Goal: Ask a question: Seek information or help from site administrators or community

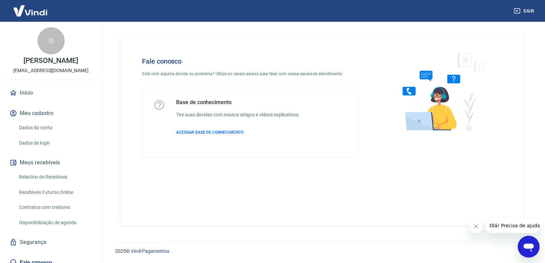
click at [526, 242] on icon "Abrir janela de mensagens" at bounding box center [528, 247] width 12 height 12
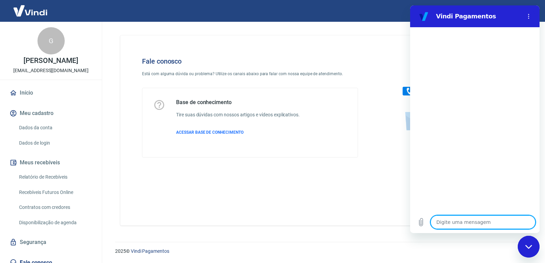
click at [35, 96] on link "Início" at bounding box center [50, 92] width 85 height 15
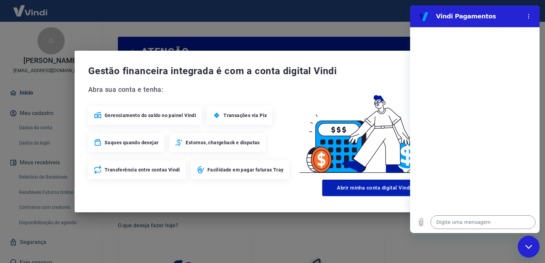
click at [197, 30] on div "Gestão financeira integrada é com a conta digital Vindi Abra sua conta e tenha:…" at bounding box center [272, 131] width 545 height 263
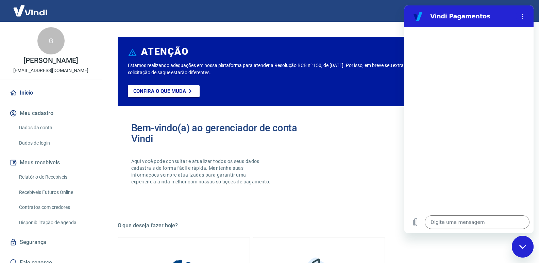
click at [26, 15] on img at bounding box center [30, 10] width 44 height 21
click at [527, 250] on div "Fechar janela de mensagens" at bounding box center [523, 247] width 20 height 20
type textarea "x"
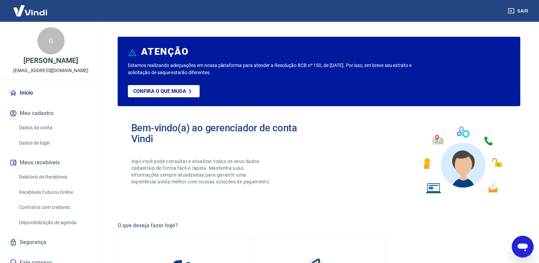
click at [19, 90] on link "Início" at bounding box center [50, 92] width 85 height 15
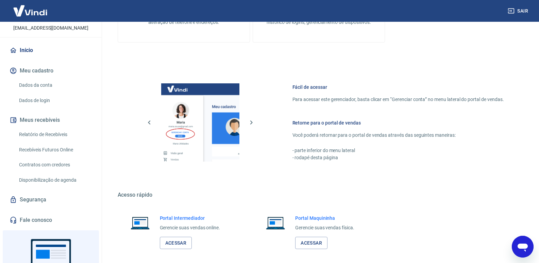
scroll to position [90, 0]
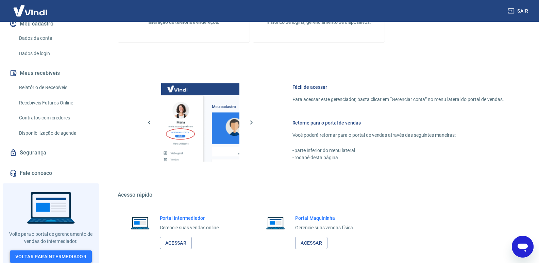
click at [72, 250] on link "Voltar para Intermediador" at bounding box center [51, 256] width 82 height 13
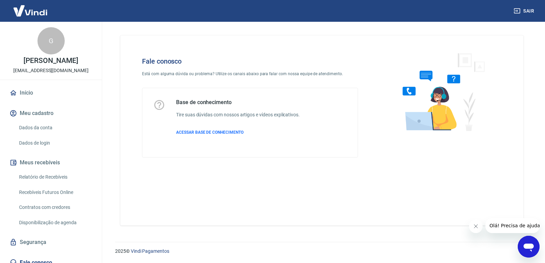
click at [528, 246] on icon "Abrir janela de mensagens" at bounding box center [528, 248] width 10 height 8
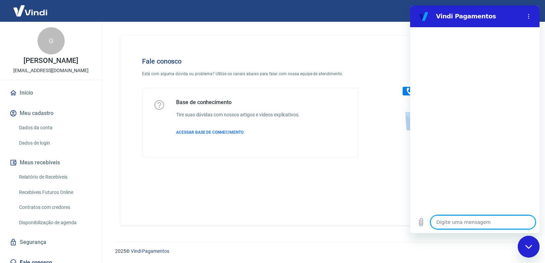
click at [473, 222] on textarea at bounding box center [482, 222] width 105 height 14
type textarea "o"
type textarea "x"
type textarea "ol"
type textarea "x"
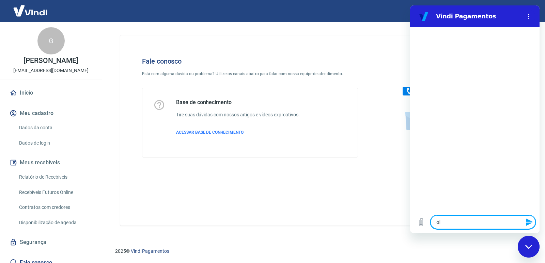
type textarea "olá"
type textarea "x"
type textarea "olá"
type textarea "x"
type textarea "olá b"
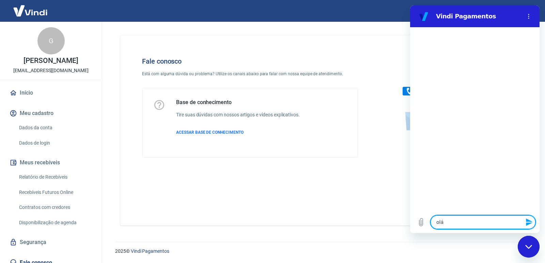
type textarea "x"
type textarea "olá bo"
type textarea "x"
type textarea "olá bom"
type textarea "x"
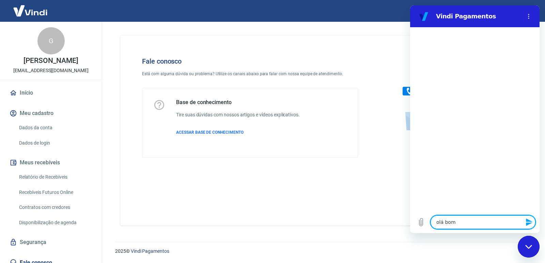
type textarea "olá bom"
type textarea "x"
type textarea "olá bom d"
type textarea "x"
type textarea "olá bom di"
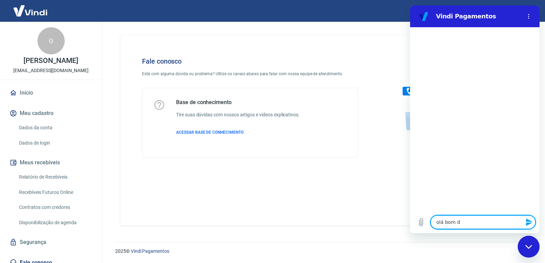
type textarea "x"
type textarea "olá bom dia"
type textarea "x"
type textarea "olá bom dia"
type textarea "x"
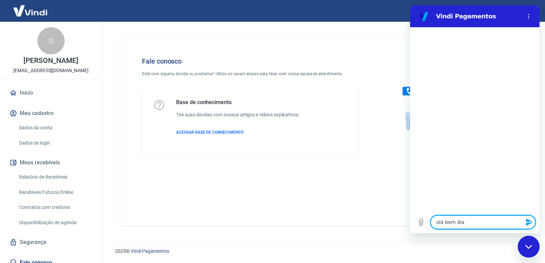
type textarea "x"
type textarea "e"
type textarea "x"
type textarea "es"
type textarea "x"
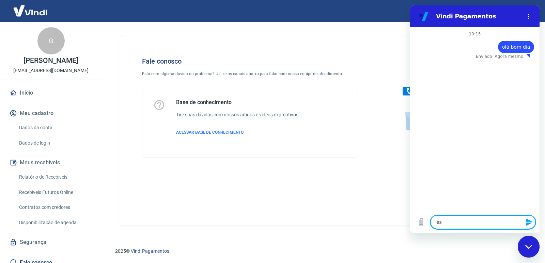
type textarea "est"
type textarea "x"
type textarea "es"
type textarea "x"
type textarea "e"
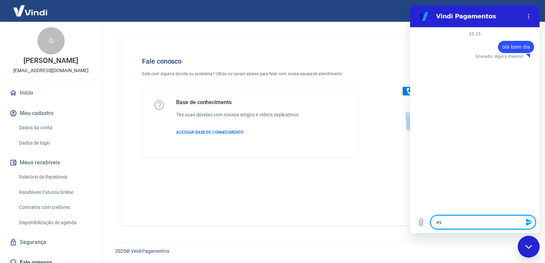
type textarea "x"
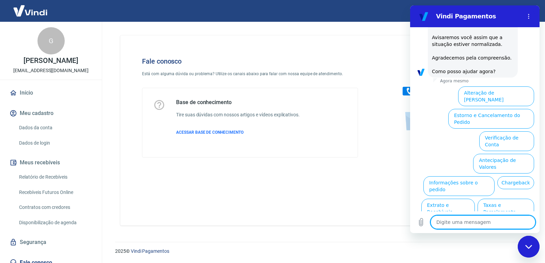
scroll to position [101, 0]
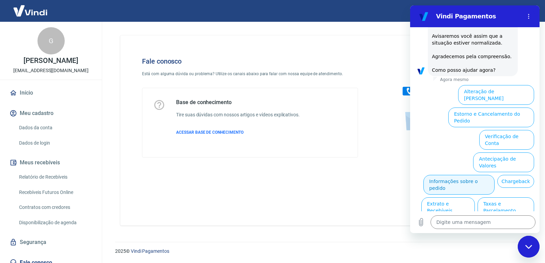
click at [494, 175] on button "Informações sobre o pedido" at bounding box center [458, 185] width 71 height 20
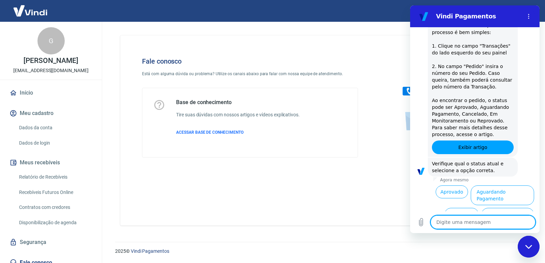
scroll to position [219, 0]
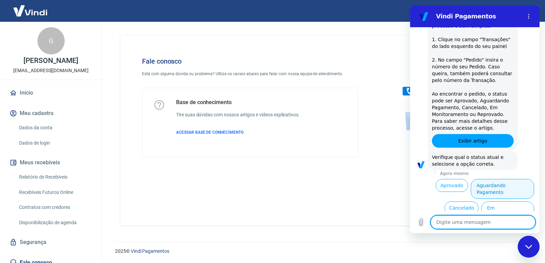
click at [506, 179] on button "Aguardando Pagamento" at bounding box center [501, 189] width 63 height 20
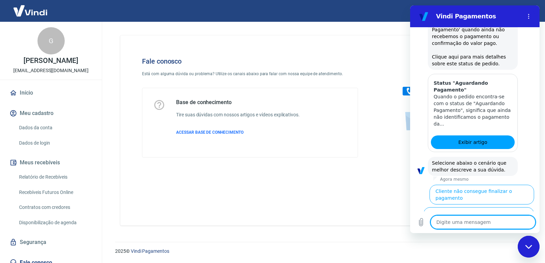
scroll to position [411, 0]
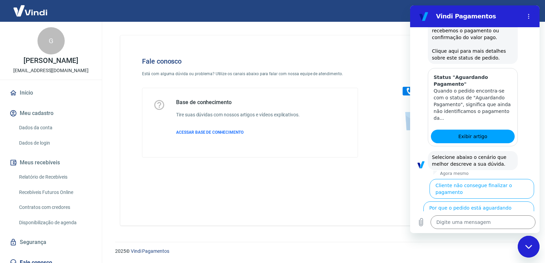
click at [493, 224] on button "Cliente pagou, mas pedido consta 'Aguardando Pagamento'" at bounding box center [491, 237] width 83 height 27
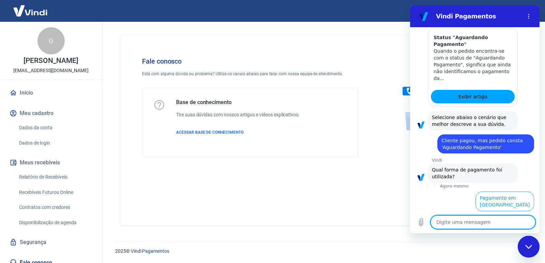
scroll to position [457, 0]
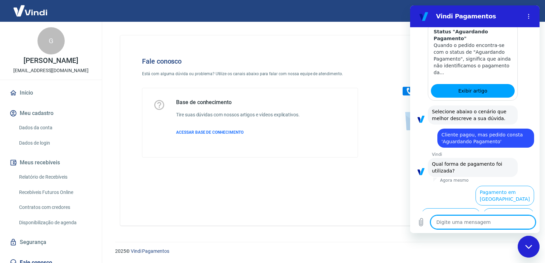
click at [493, 208] on button "Pagamento em Pix" at bounding box center [508, 218] width 51 height 20
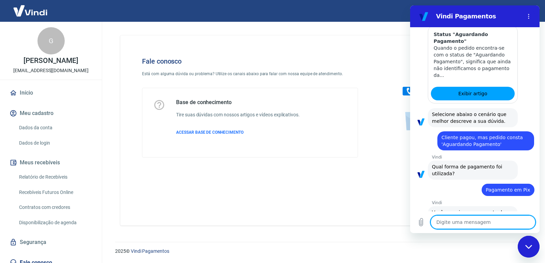
scroll to position [471, 0]
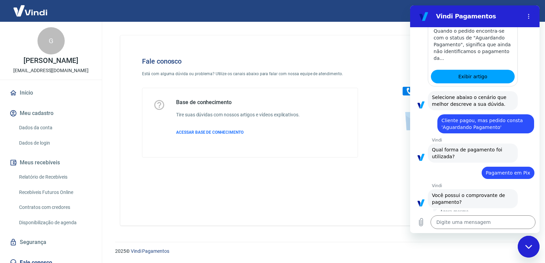
click at [493, 217] on button "Sim" at bounding box center [500, 223] width 20 height 13
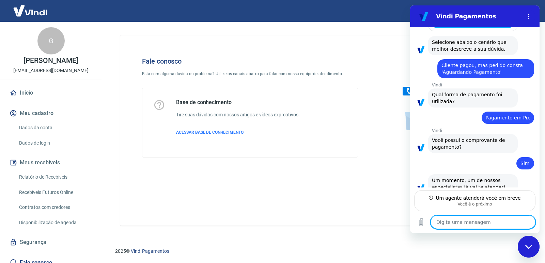
scroll to position [519, 0]
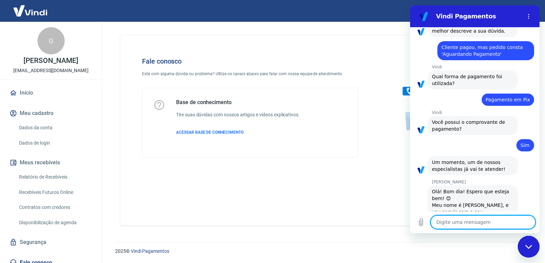
type textarea "x"
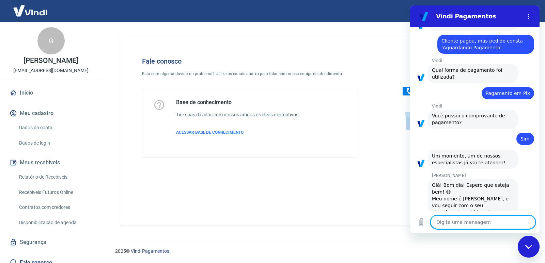
scroll to position [552, 0]
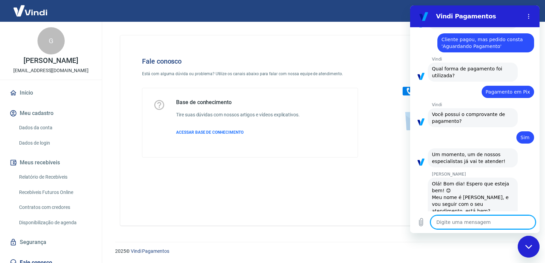
type textarea "O"
type textarea "x"
type textarea "Ol"
type textarea "x"
type textarea "Olá"
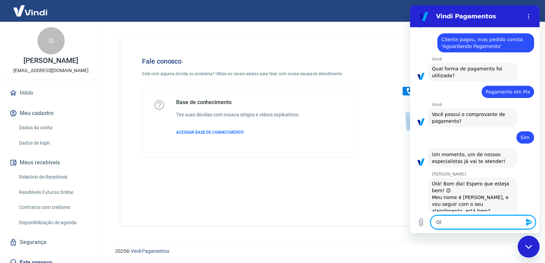
type textarea "x"
type textarea "Olá"
type textarea "x"
type textarea "Olá b"
type textarea "x"
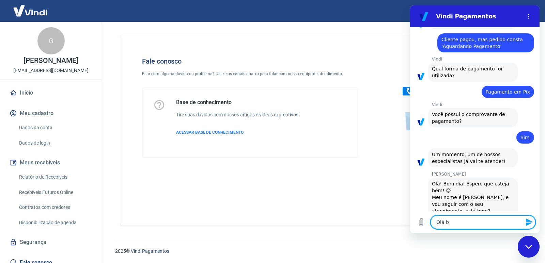
type textarea "Olá bo"
type textarea "x"
type textarea "Olá bom"
type textarea "x"
type textarea "Olá bom"
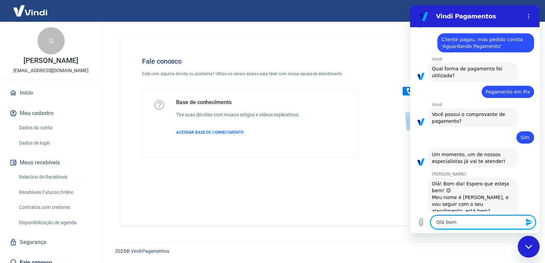
type textarea "x"
type textarea "Olá bom d"
type textarea "x"
type textarea "Olá bom di"
type textarea "x"
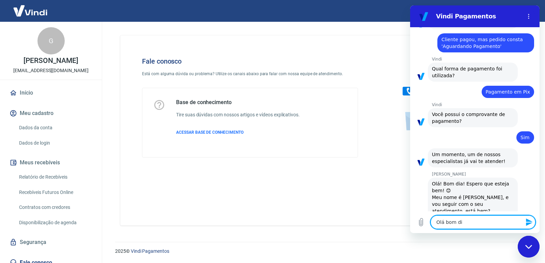
type textarea "Olá bom dia"
type textarea "x"
type textarea "Olá bom dia,"
type textarea "x"
type textarea "Olá bom dia,"
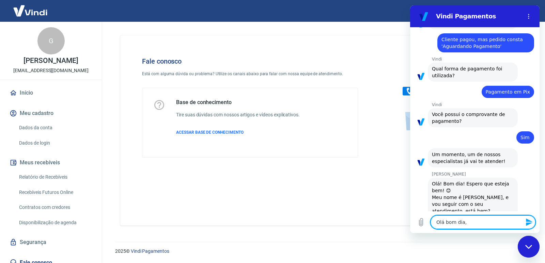
type textarea "x"
type textarea "Olá bom dia, e"
type textarea "x"
type textarea "Olá bom dia, es"
type textarea "x"
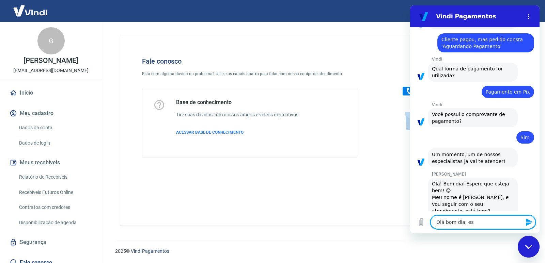
type textarea "Olá bom dia, eso"
type textarea "x"
type textarea "Olá bom dia, es"
type textarea "x"
type textarea "Olá bom dia, est"
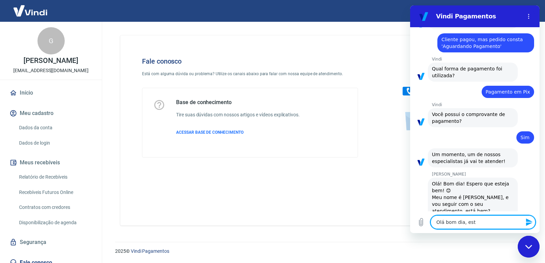
type textarea "x"
type textarea "Olá bom dia, esto"
type textarea "x"
type textarea "Olá bom dia, estou"
type textarea "x"
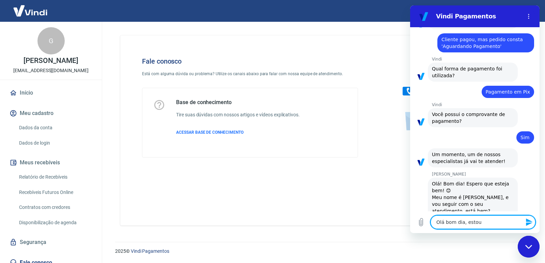
type textarea "Olá bom dia, estou"
type textarea "x"
type textarea "Olá bom dia, estou c"
type textarea "x"
type textarea "Olá bom dia, estou co"
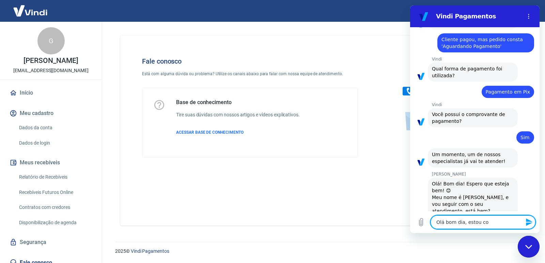
type textarea "x"
type textarea "Olá bom dia, estou com"
type textarea "x"
type textarea "Olá bom dia, estou com"
type textarea "x"
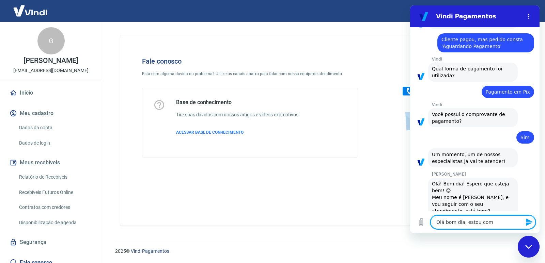
type textarea "Olá bom dia, estou com"
type textarea "x"
type textarea "Olá bom dia, estou com"
type textarea "x"
type textarea "Olá bom dia, estou com u"
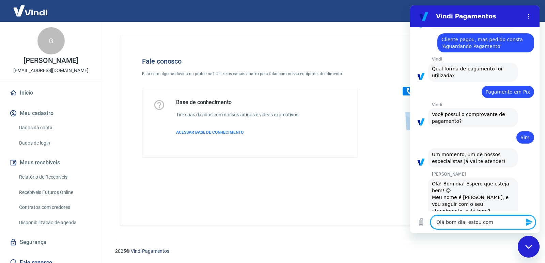
type textarea "x"
type textarea "Olá bom dia, estou com um"
type textarea "x"
type textarea "Olá bom dia, estou com uma"
type textarea "x"
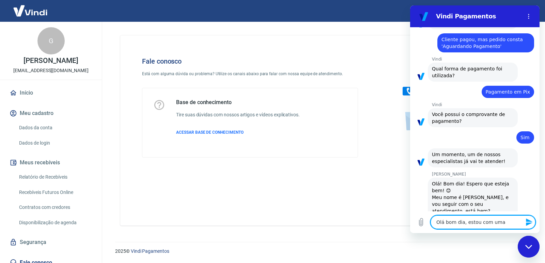
type textarea "Olá bom dia, estou com uma"
type textarea "x"
type textarea "Olá bom dia, estou com uma c"
type textarea "x"
type textarea "Olá bom dia, estou com uma cl"
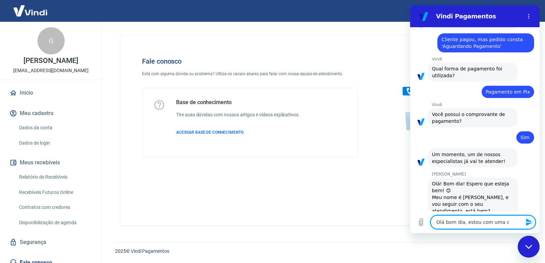
type textarea "x"
type textarea "Olá bom dia, estou com uma cli"
type textarea "x"
type textarea "Olá bom dia, estou com uma clie"
type textarea "x"
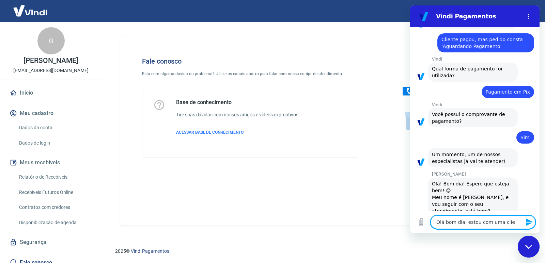
type textarea "Olá bom dia, estou com uma clien"
type textarea "x"
type textarea "Olá bom dia, estou com uma client"
type textarea "x"
type textarea "Olá bom dia, estou com uma cliente"
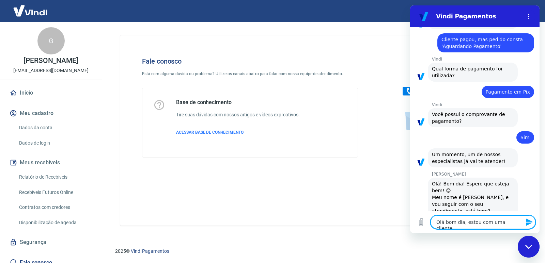
type textarea "x"
type textarea "Olá bom dia, estou com uma cliente"
type textarea "x"
type textarea "Olá bom dia, estou com uma cliente q"
type textarea "x"
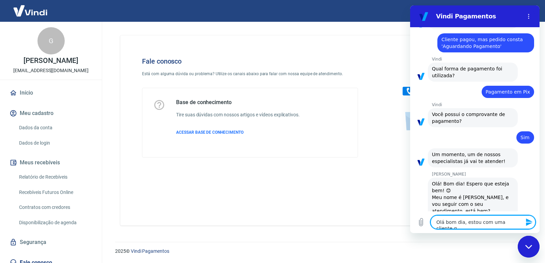
type textarea "Olá bom dia, estou com uma cliente qu"
type textarea "x"
type textarea "Olá bom dia, estou com uma cliente que"
type textarea "x"
type textarea "Olá bom dia, estou com uma cliente que"
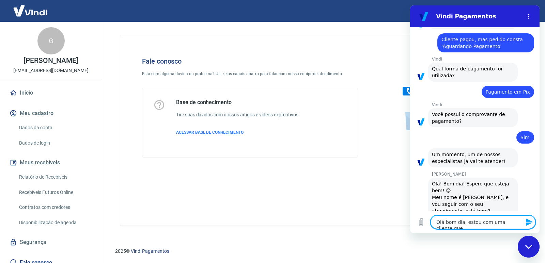
type textarea "x"
type textarea "Olá bom dia, estou com uma cliente que e"
type textarea "x"
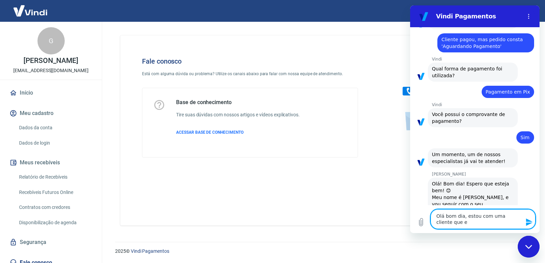
type textarea "Olá bom dia, estou com uma cliente que ef"
type textarea "x"
type textarea "Olá bom dia, estou com uma cliente que efe"
type textarea "x"
type textarea "Olá bom dia, estou com uma cliente que efet"
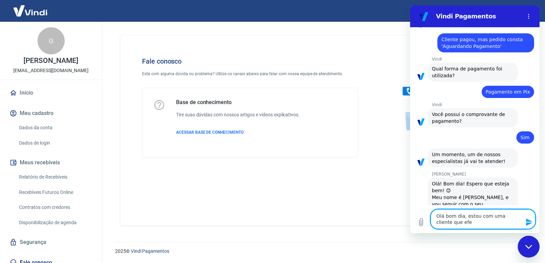
type textarea "x"
type textarea "Olá bom dia, estou com uma cliente que efetu"
type textarea "x"
type textarea "Olá bom dia, estou com uma cliente que efetuo"
type textarea "x"
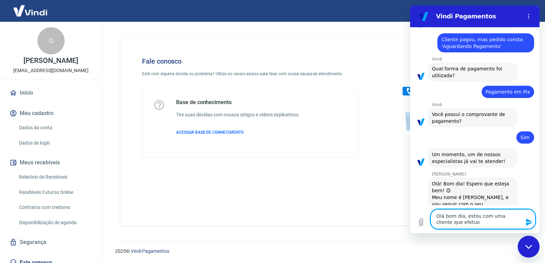
type textarea "Olá bom dia, estou com uma cliente que efetuo"
type textarea "x"
type textarea "Olá bom dia, estou com uma cliente que efetuo"
type textarea "x"
type textarea "Olá bom dia, estou com uma cliente que efetu"
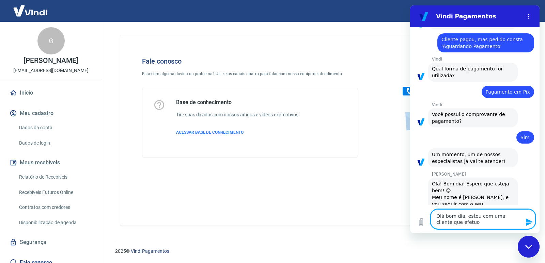
type textarea "x"
type textarea "Olá bom dia, estou com uma cliente que efetuo"
type textarea "x"
type textarea "Olá bom dia, estou com uma cliente que efetuou"
type textarea "x"
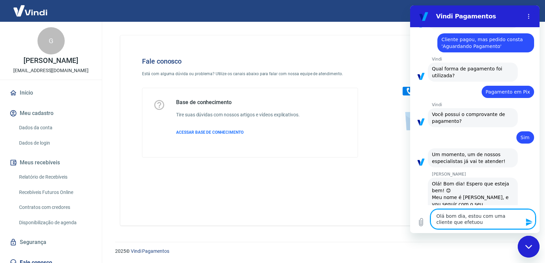
type textarea "Olá bom dia, estou com uma cliente que efetuou"
type textarea "x"
type textarea "Olá bom dia, estou com uma cliente que efetuou o"
type textarea "x"
type textarea "Olá bom dia, estou com uma cliente que efetuou o"
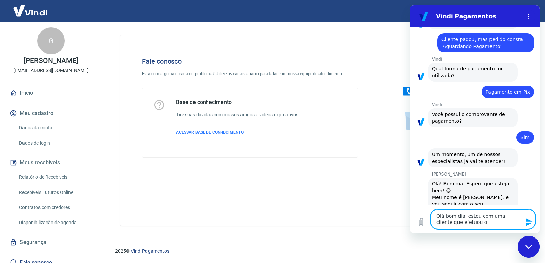
type textarea "x"
type textarea "Olá bom dia, estou com uma cliente que efetuou o p"
type textarea "x"
type textarea "Olá bom dia, estou com uma cliente que efetuou o pa"
type textarea "x"
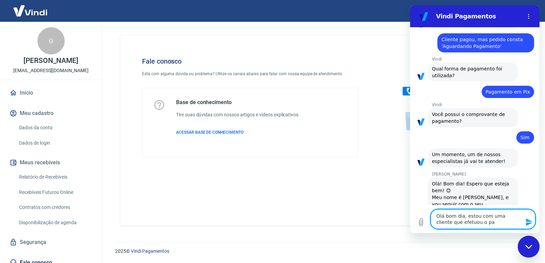
type textarea "Olá bom dia, estou com uma cliente que efetuou o pag"
type textarea "x"
type textarea "Olá bom dia, estou com uma cliente que efetuou o paga"
type textarea "x"
type textarea "Olá bom dia, estou com uma cliente que efetuou o pagam"
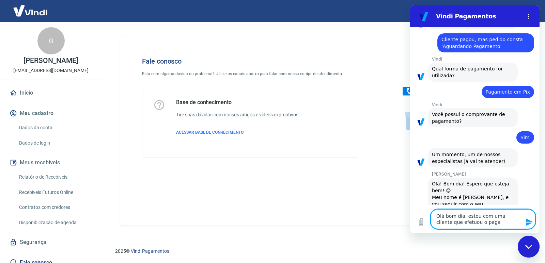
type textarea "x"
type textarea "Olá bom dia, estou com uma cliente que efetuou o pagame"
type textarea "x"
type textarea "Olá bom dia, estou com uma cliente que efetuou o pagamen"
type textarea "x"
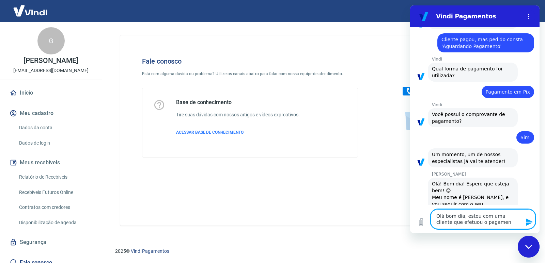
type textarea "Olá bom dia, estou com uma cliente que efetuou o pagament"
type textarea "x"
type textarea "Olá bom dia, estou com uma cliente que efetuou o pagamento"
type textarea "x"
type textarea "Olá bom dia, estou com uma cliente que efetuou o pagamento"
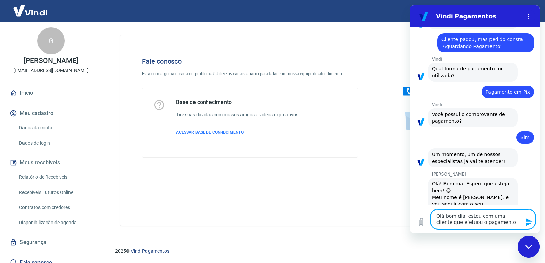
type textarea "x"
type textarea "Olá bom dia, estou com uma cliente que efetuou o pagamento p"
type textarea "x"
type textarea "Olá bom dia, estou com uma cliente que efetuou o pagamento po"
type textarea "x"
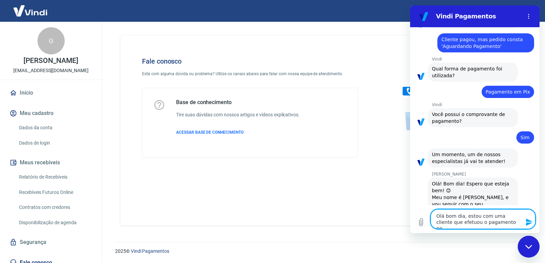
type textarea "Olá bom dia, estou com uma cliente que efetuou o pagamento por"
type textarea "x"
type textarea "Olá bom dia, estou com uma cliente que efetuou o pagamento por"
type textarea "x"
type textarea "Olá bom dia, estou com uma cliente que efetuou o pagamento por p"
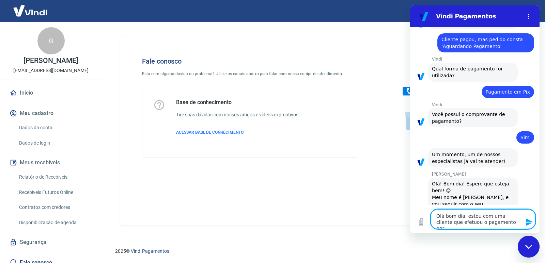
type textarea "x"
type textarea "Olá bom dia, estou com uma cliente que efetuou o pagamento por pi"
type textarea "x"
type textarea "Olá bom dia, estou com uma cliente que efetuou o pagamento por pix"
type textarea "x"
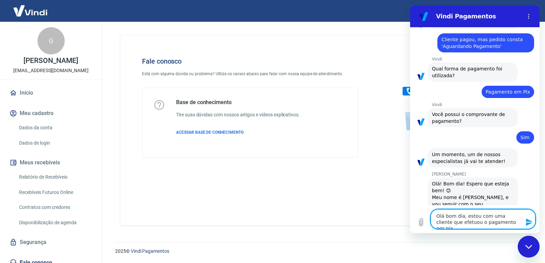
type textarea "Olá bom dia, estou com uma cliente que efetuou o pagamento por pix,"
type textarea "x"
type textarea "Olá bom dia, estou com uma cliente que efetuou o pagamento por pix,"
type textarea "x"
type textarea "Olá bom dia, estou com uma cliente que efetuou o pagamento por pix, m"
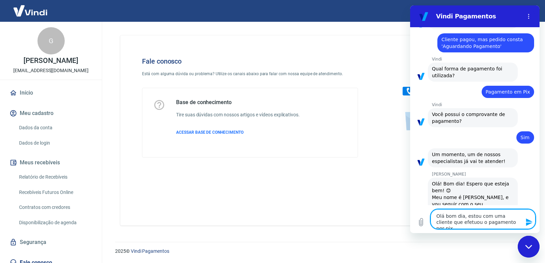
type textarea "x"
type textarea "Olá bom dia, estou com uma cliente que efetuou o pagamento por pix, me"
type textarea "x"
type textarea "Olá bom dia, estou com uma cliente que efetuou o pagamento por pix, me"
type textarea "x"
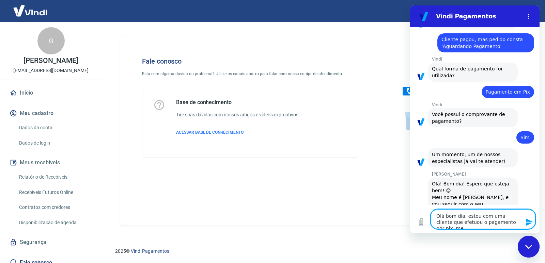
type textarea "Olá bom dia, estou com uma cliente que efetuou o pagamento por pix, me e"
type textarea "x"
type textarea "Olá bom dia, estou com uma cliente que efetuou o pagamento por pix, me ex"
type textarea "x"
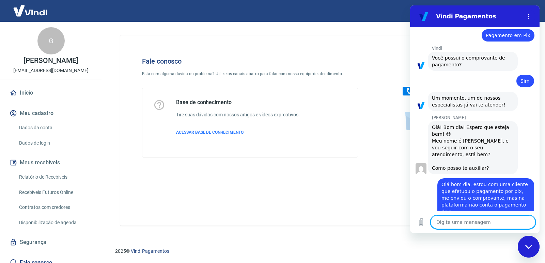
scroll to position [631, 0]
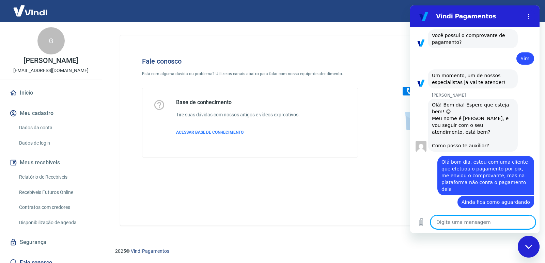
paste textarea "223900713"
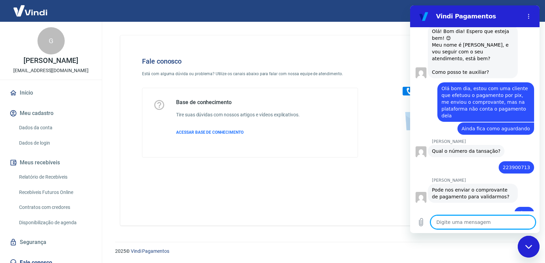
scroll to position [706, 0]
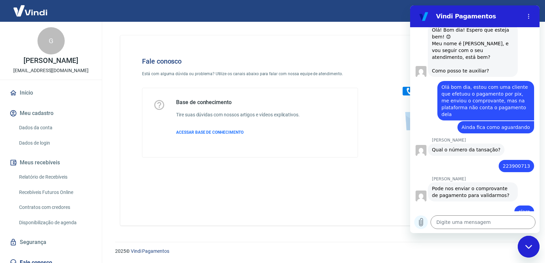
click at [420, 219] on icon "Carregar arquivo" at bounding box center [421, 222] width 8 height 8
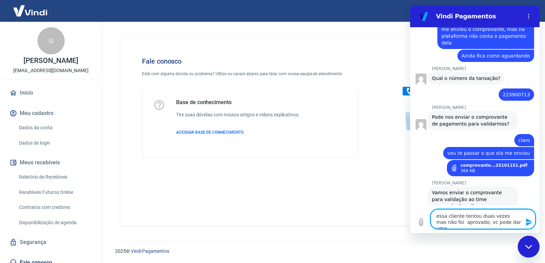
scroll to position [779, 0]
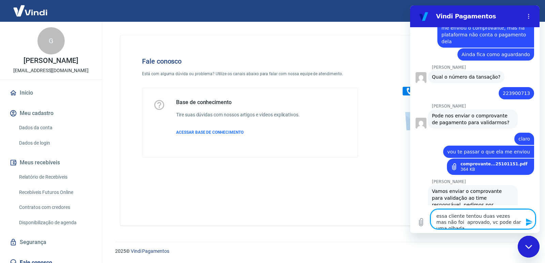
paste textarea "223906348"
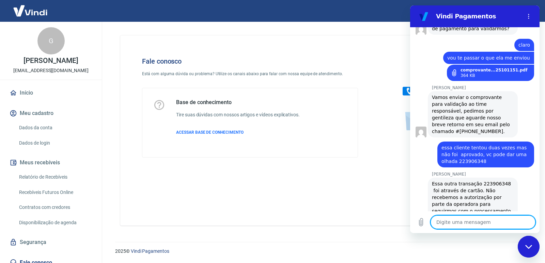
scroll to position [980, 0]
